Goal: Information Seeking & Learning: Learn about a topic

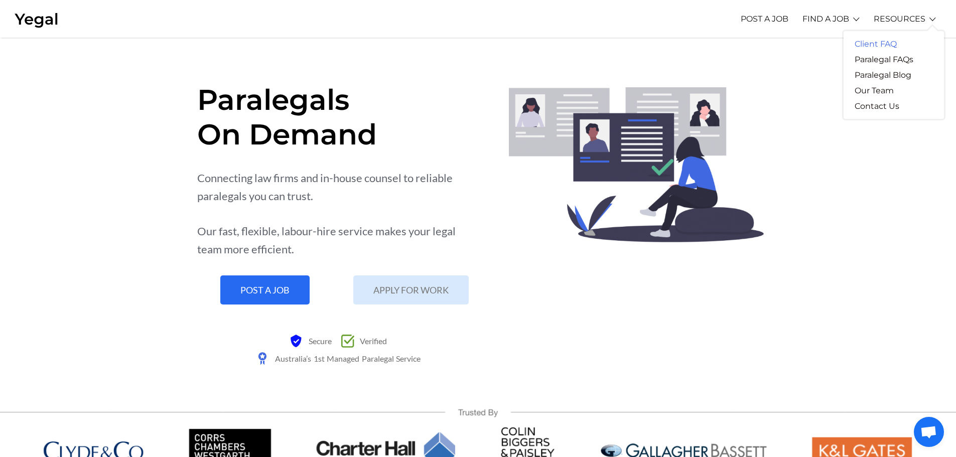
click at [883, 41] on link "Client FAQ" at bounding box center [876, 44] width 64 height 16
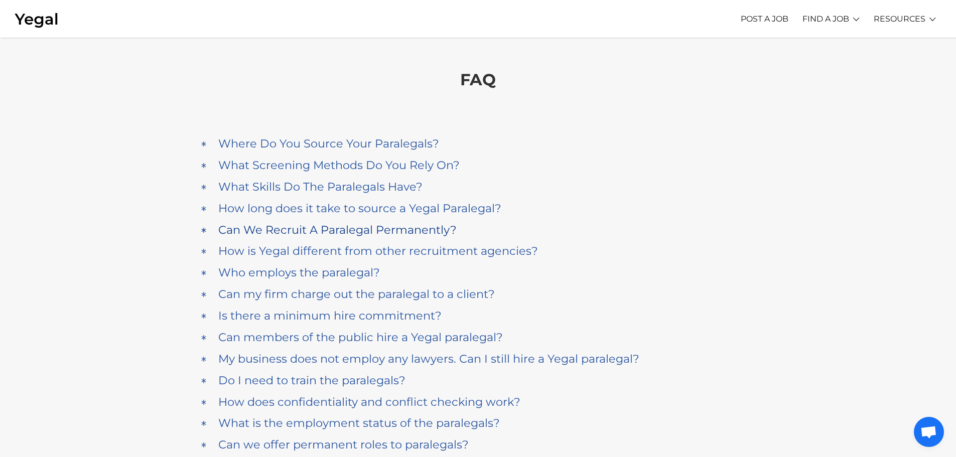
click at [432, 230] on h4 "Can We Recruit A Paralegal Permanently?" at bounding box center [337, 230] width 238 height 14
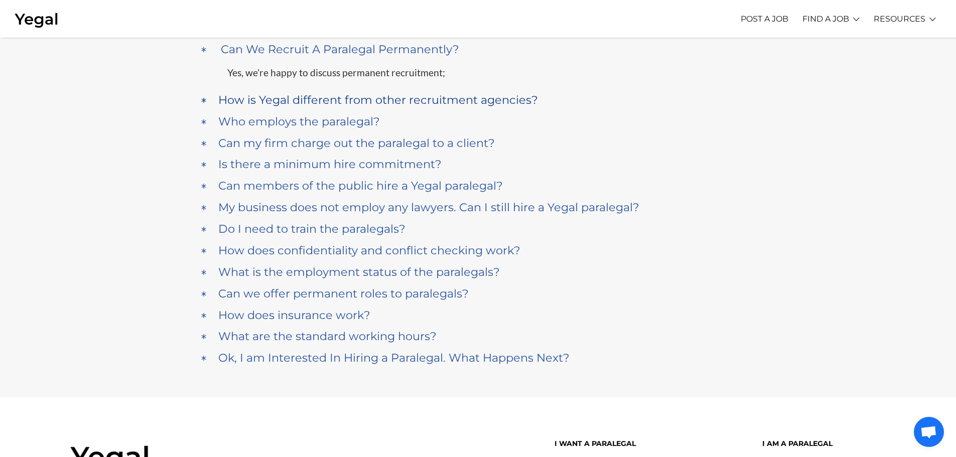
click at [348, 103] on h4 "How is Yegal different from other recruitment agencies?" at bounding box center [378, 100] width 320 height 14
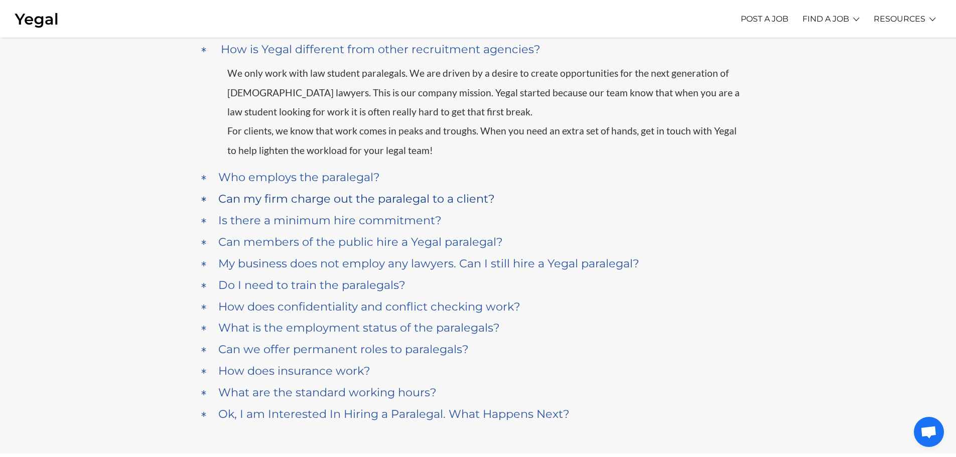
click at [339, 199] on h4 "Can my firm charge out the paralegal to a client?" at bounding box center [356, 199] width 277 height 14
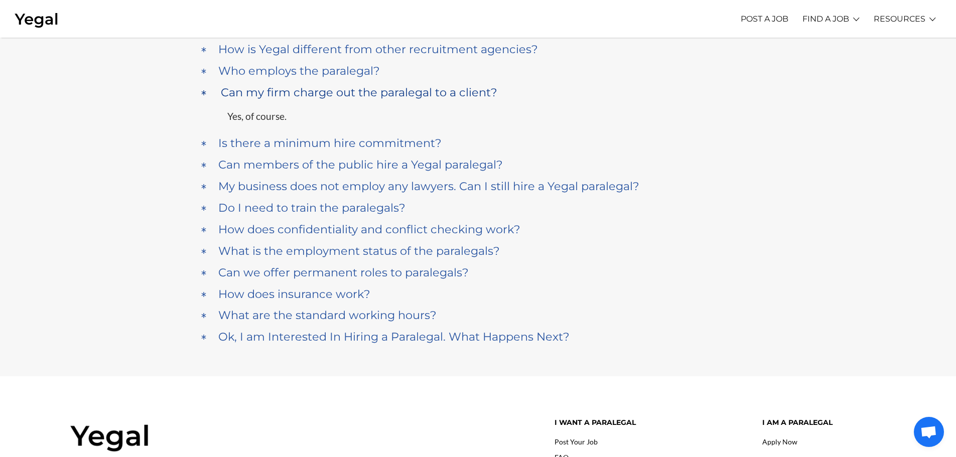
scroll to position [245, 0]
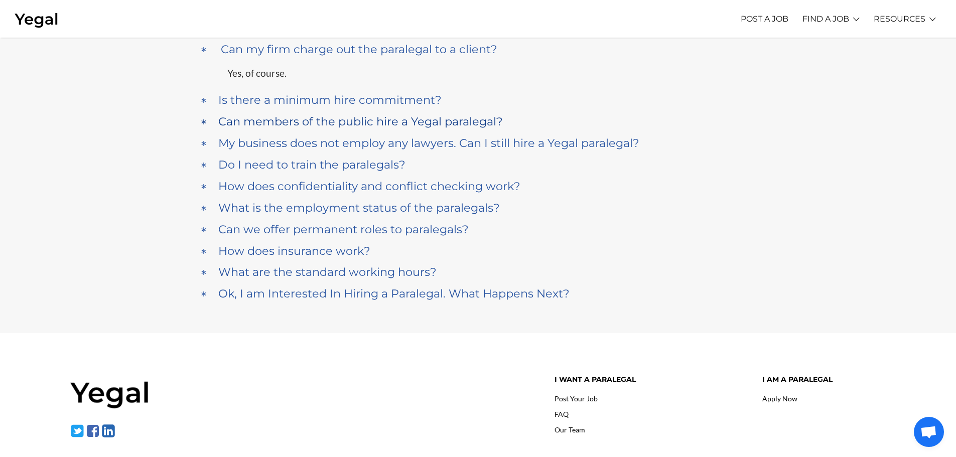
click at [338, 124] on h4 "Can members of the public hire a Yegal paralegal?" at bounding box center [360, 122] width 285 height 14
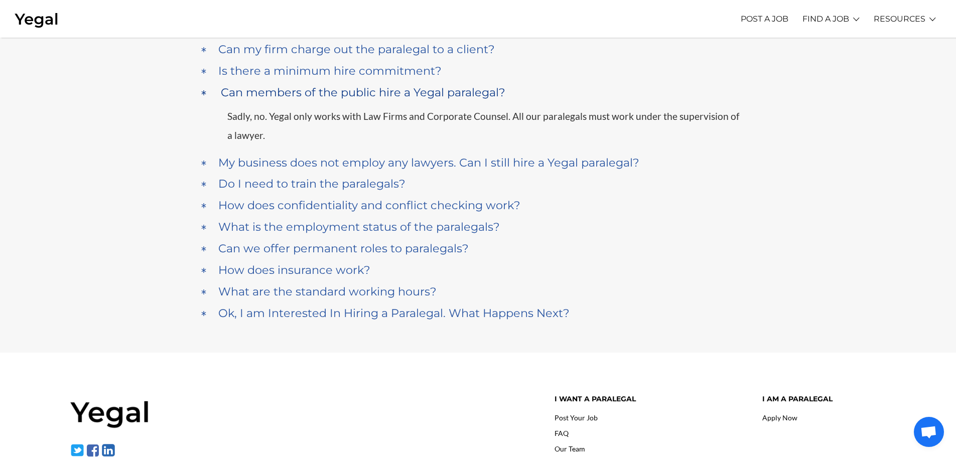
scroll to position [288, 0]
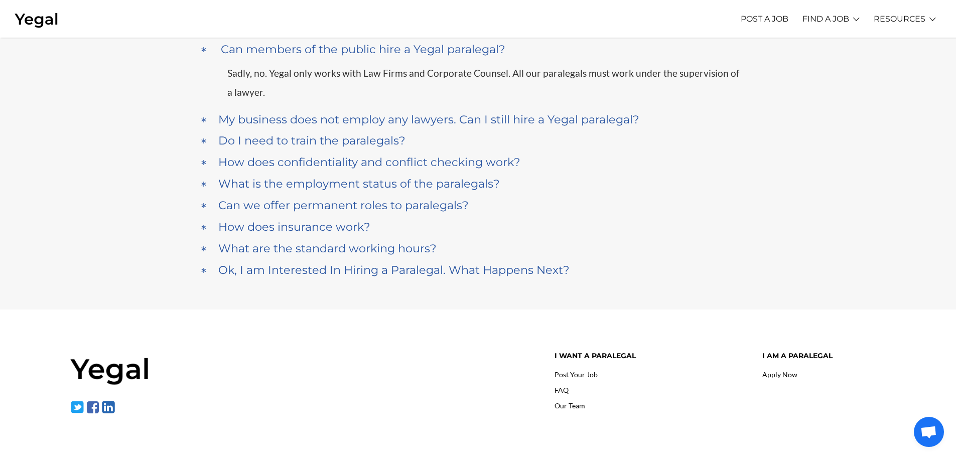
click at [328, 145] on h4 "Do I need to train the paralegals?" at bounding box center [311, 141] width 187 height 14
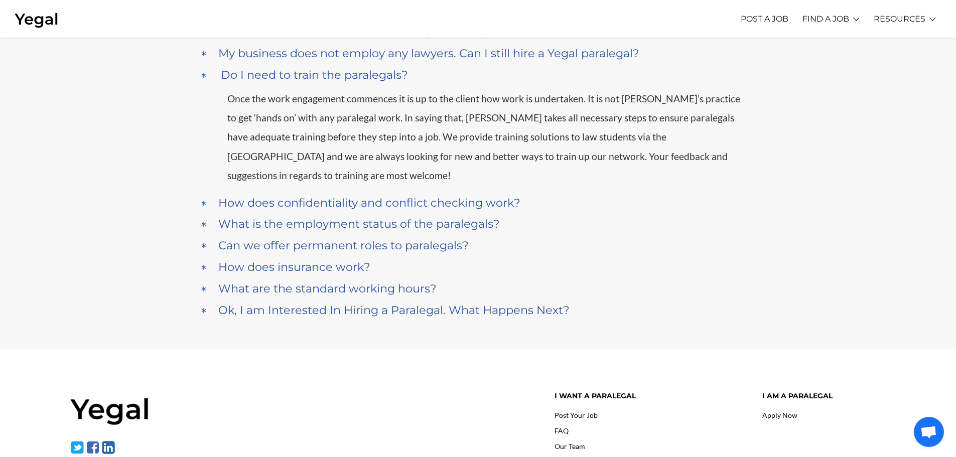
scroll to position [331, 0]
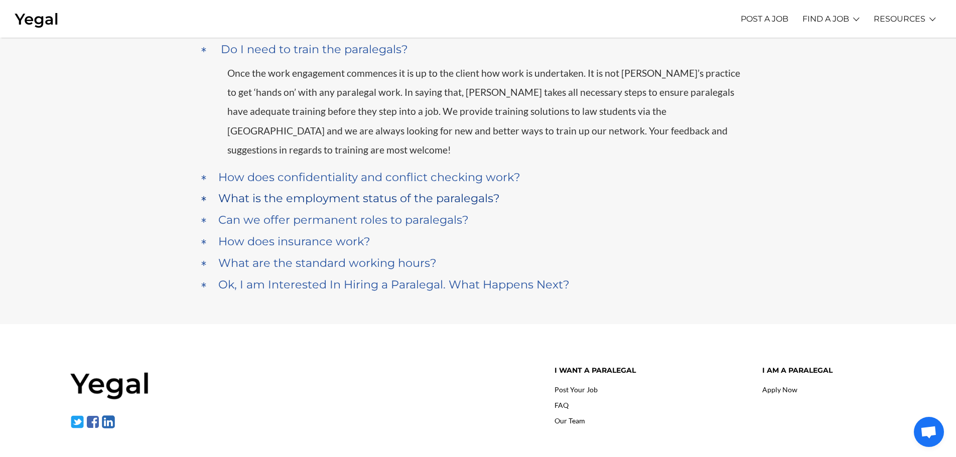
click at [321, 192] on h4 "What is the employment status of the paralegals?" at bounding box center [359, 199] width 282 height 14
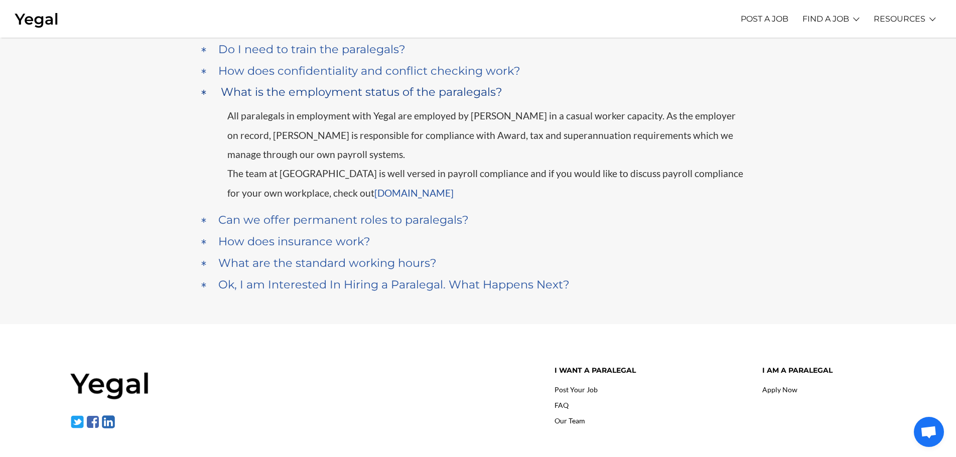
scroll to position [374, 0]
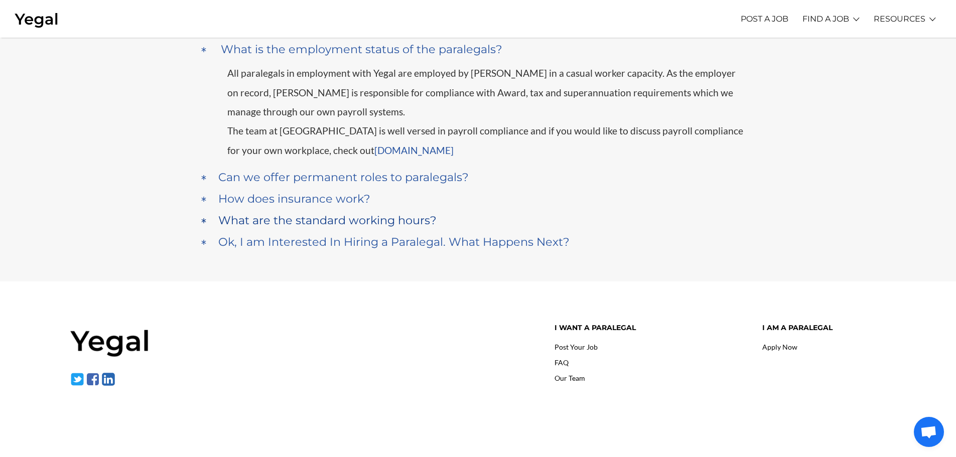
click at [302, 217] on h4 "What are the standard working hours?" at bounding box center [327, 221] width 218 height 14
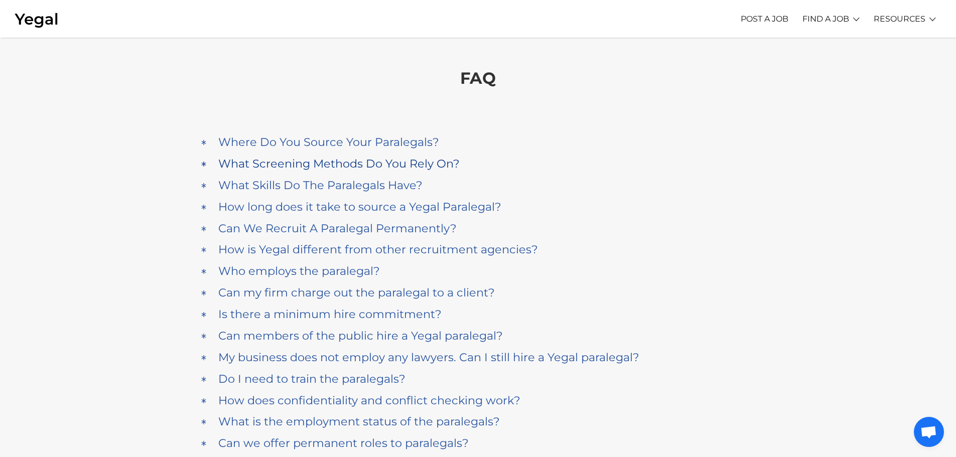
scroll to position [0, 0]
click at [777, 18] on link "POST A JOB" at bounding box center [765, 19] width 48 height 28
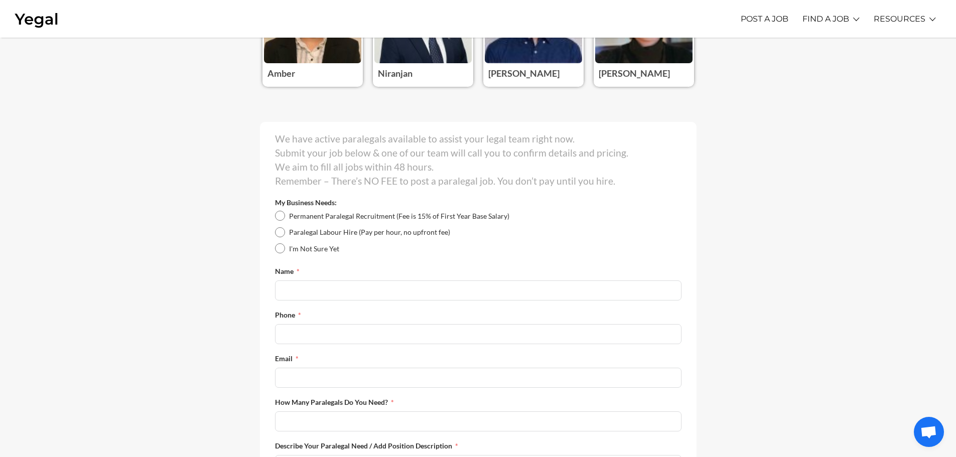
scroll to position [201, 0]
